Goal: Task Accomplishment & Management: Use online tool/utility

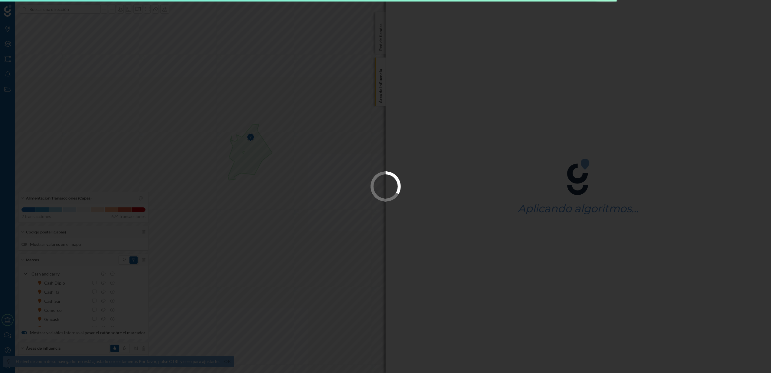
click at [382, 99] on div at bounding box center [385, 186] width 771 height 373
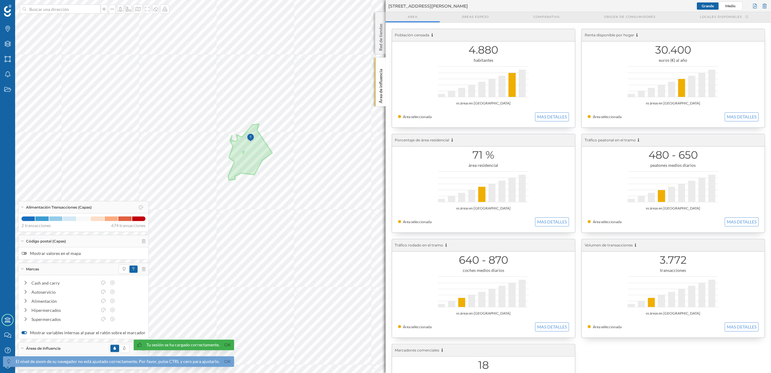
click at [383, 99] on p "Área de influencia" at bounding box center [381, 85] width 6 height 37
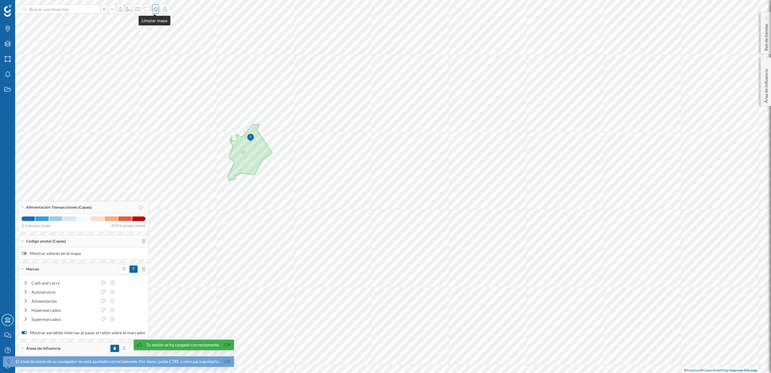
click at [154, 12] on div at bounding box center [155, 9] width 7 height 9
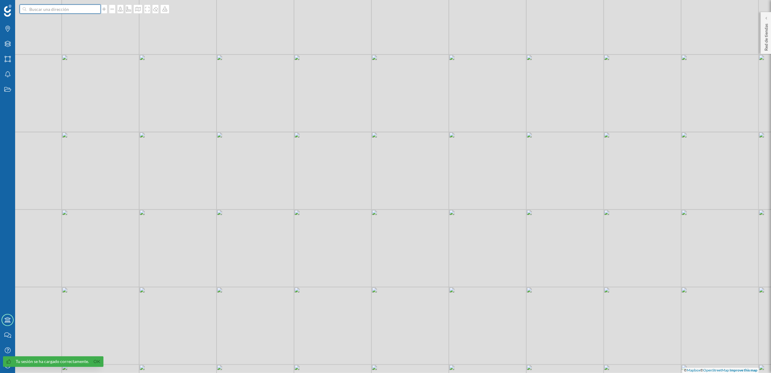
click at [82, 6] on input at bounding box center [60, 9] width 68 height 9
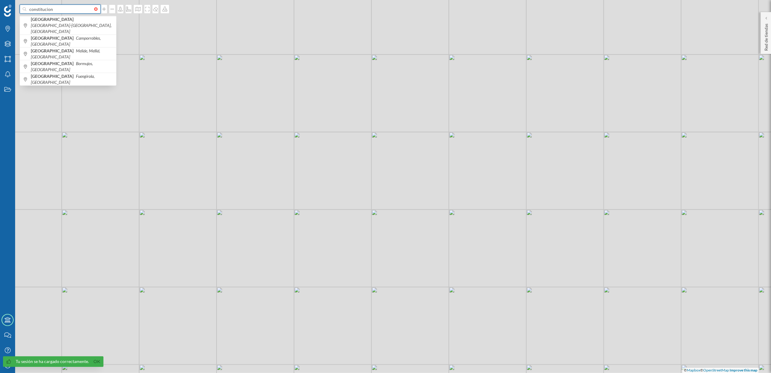
type input "constitucion"
click at [82, 6] on input at bounding box center [60, 9] width 68 height 9
click at [8, 90] on icon "Estados" at bounding box center [8, 89] width 8 height 6
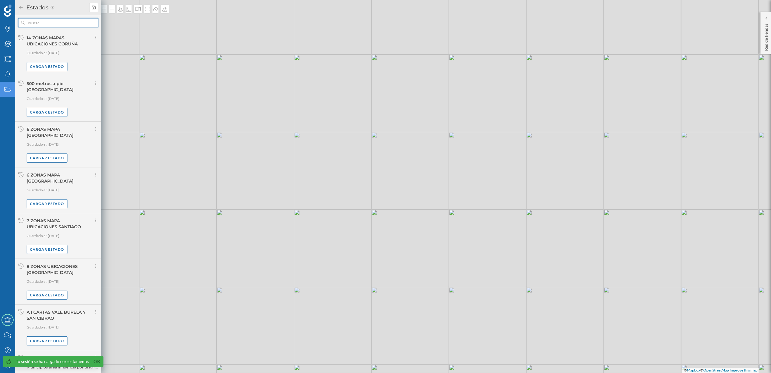
click at [68, 23] on input "text" at bounding box center [58, 22] width 67 height 9
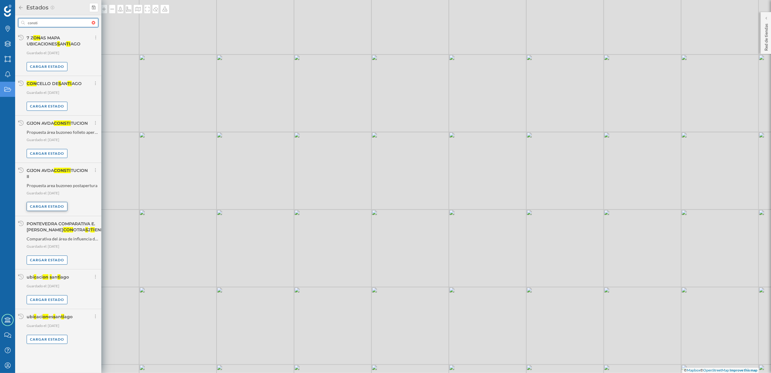
type input "consti"
click at [57, 205] on div "Cargar estado" at bounding box center [47, 206] width 41 height 9
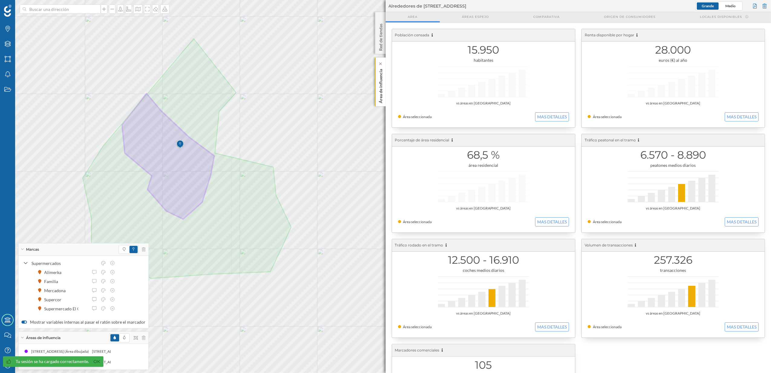
click at [379, 97] on p "Área de influencia" at bounding box center [381, 85] width 6 height 37
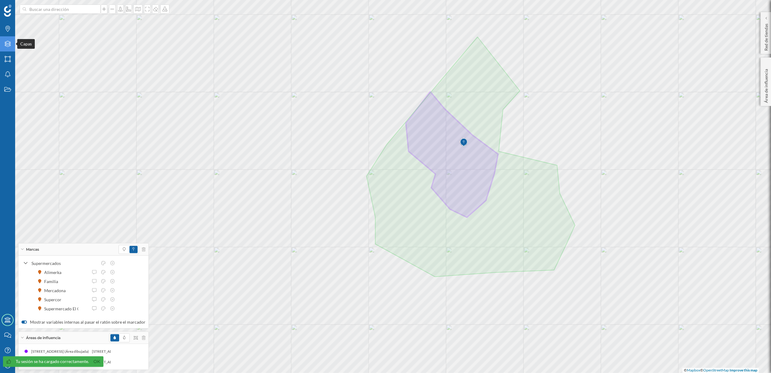
click at [8, 45] on icon "Capas" at bounding box center [8, 44] width 8 height 6
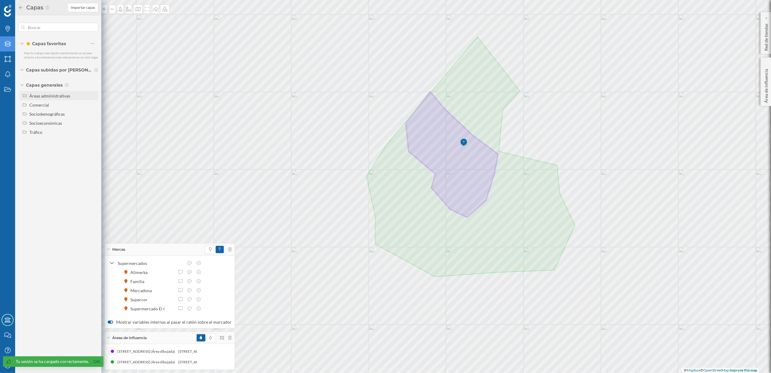
click at [56, 94] on div "Áreas administrativas" at bounding box center [49, 95] width 41 height 5
click at [94, 149] on input "Código postal" at bounding box center [94, 150] width 4 height 4
radio input "true"
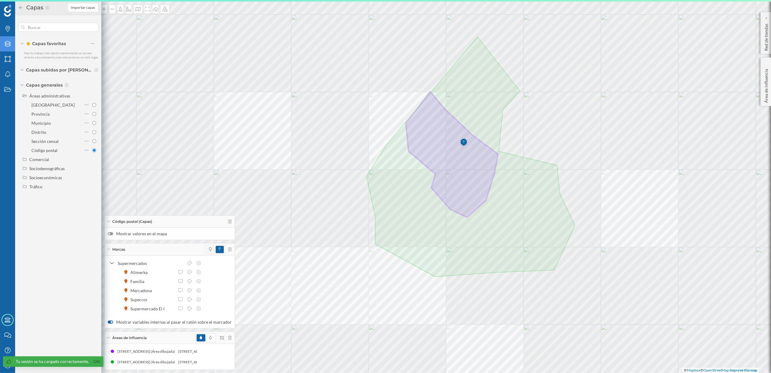
click at [206, 246] on span at bounding box center [210, 249] width 9 height 7
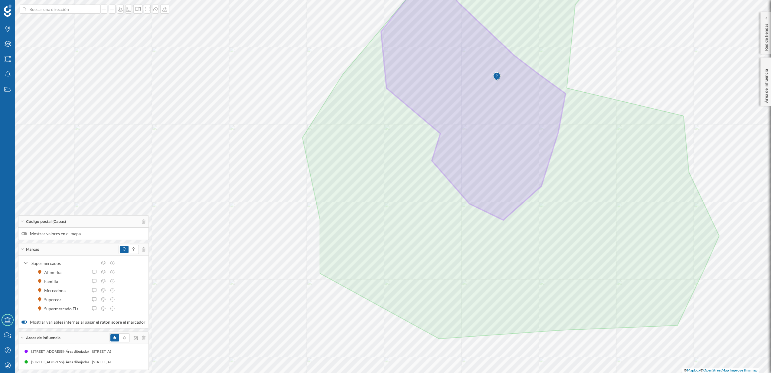
click at [26, 233] on div at bounding box center [23, 233] width 5 height 3
click at [0, 0] on input "Mostrar valores en el mapa" at bounding box center [0, 0] width 0 height 0
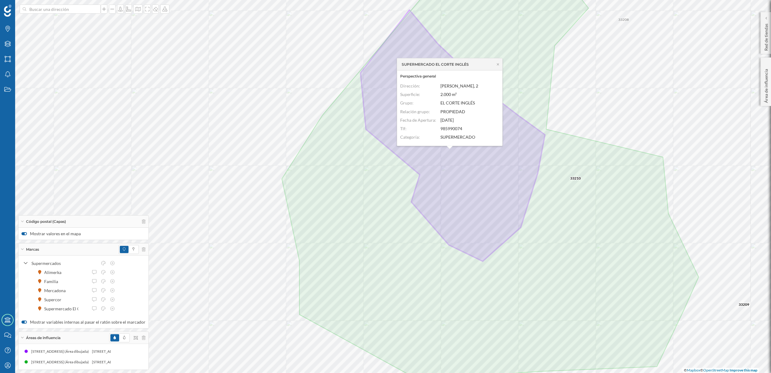
click at [500, 66] on div "SUPERMERCADO EL CORTE INGLÉS" at bounding box center [449, 64] width 105 height 12
click at [500, 64] on icon at bounding box center [498, 64] width 5 height 4
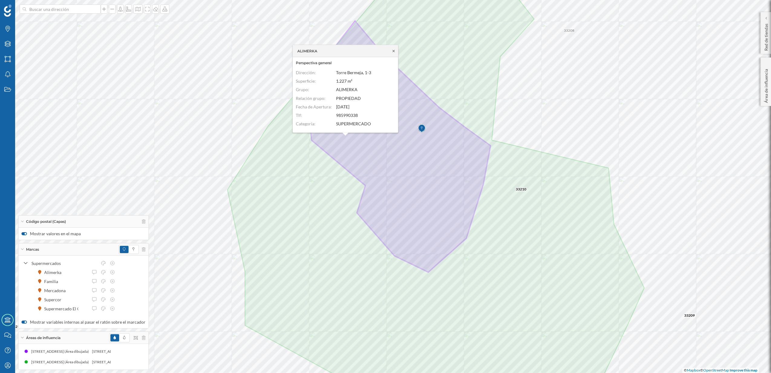
click at [395, 51] on icon at bounding box center [393, 51] width 5 height 4
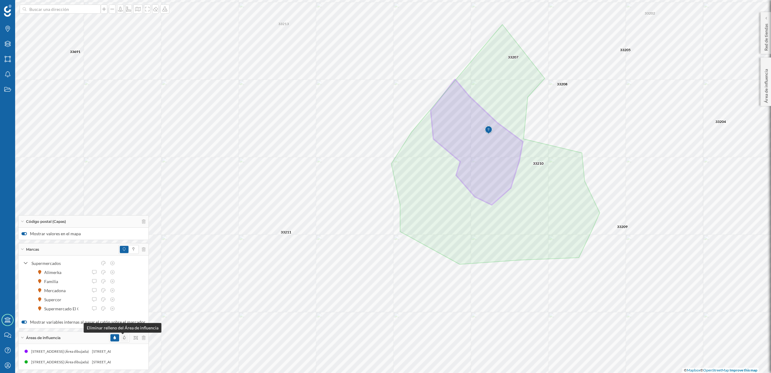
click at [123, 336] on icon at bounding box center [124, 338] width 2 height 4
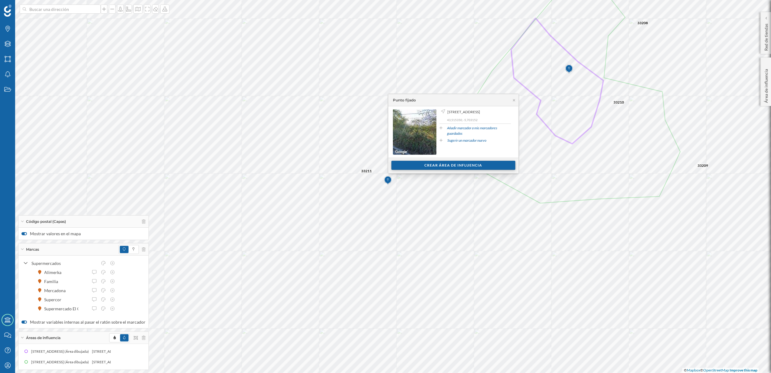
click at [433, 166] on div "Crear área de influencia" at bounding box center [453, 165] width 124 height 9
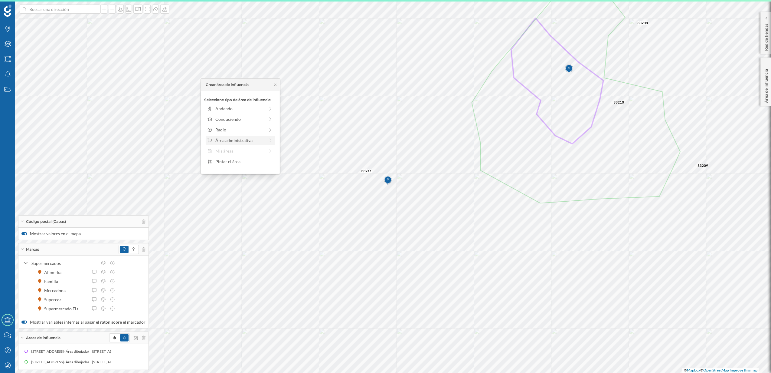
click at [241, 140] on div "Área administrativa" at bounding box center [239, 140] width 49 height 6
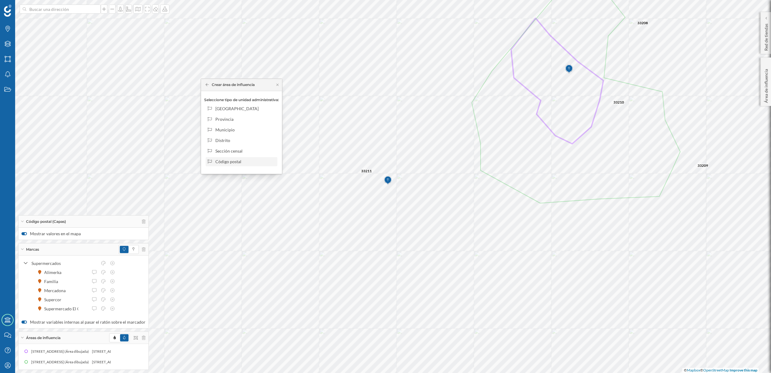
click at [235, 157] on div "Código postal" at bounding box center [242, 161] width 72 height 9
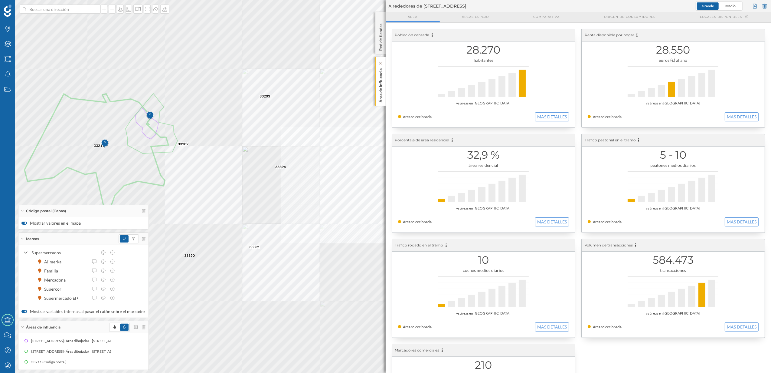
click at [379, 102] on p "Área de influencia" at bounding box center [381, 84] width 6 height 37
